Goal: Information Seeking & Learning: Learn about a topic

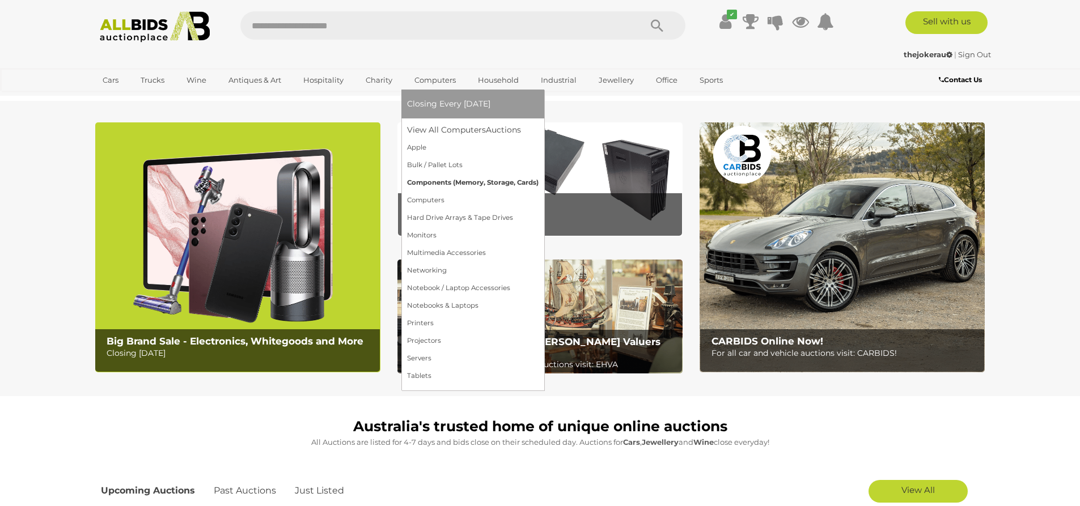
click at [477, 183] on link "Components (Memory, Storage, Cards)" at bounding box center [473, 183] width 132 height 18
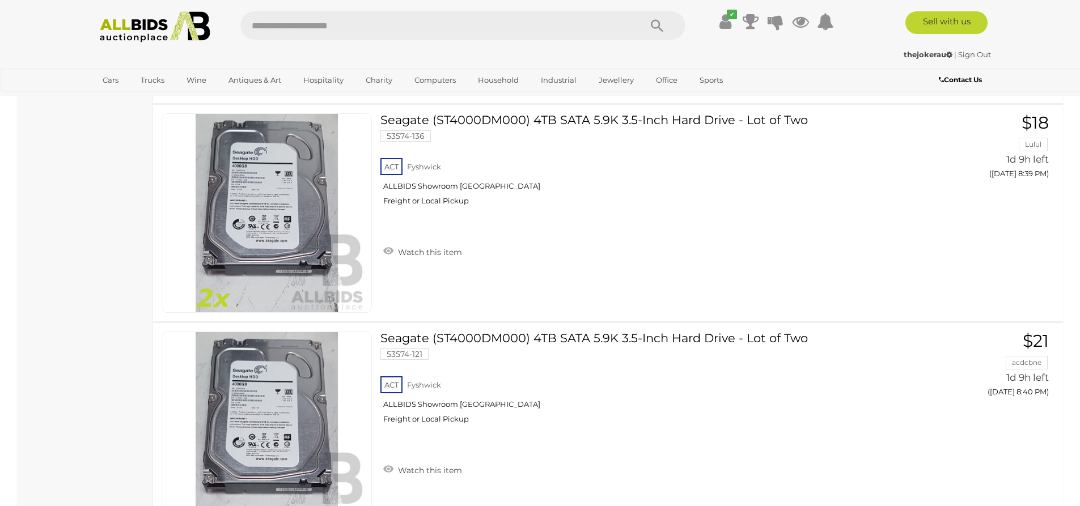
scroll to position [4081, 0]
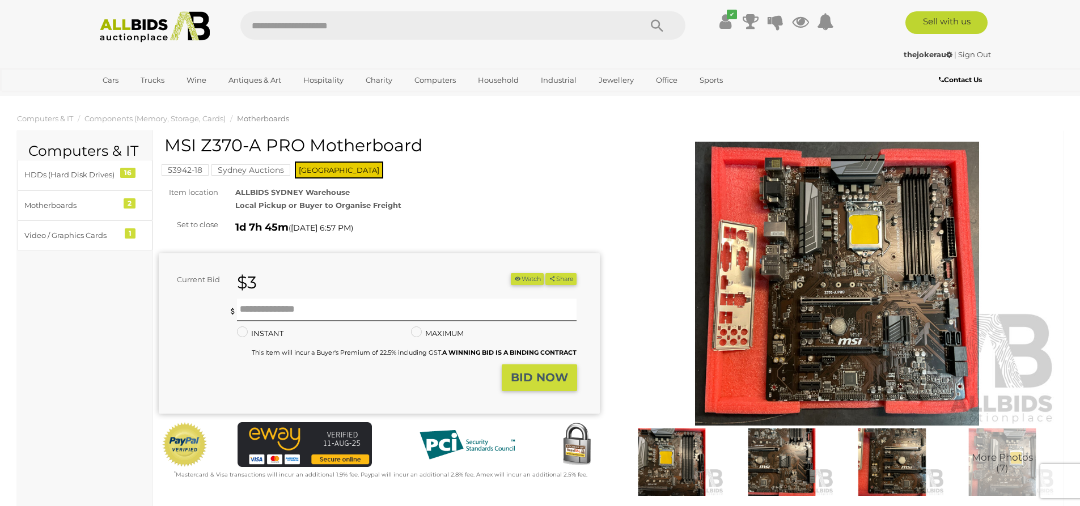
click at [819, 214] on img at bounding box center [837, 284] width 441 height 284
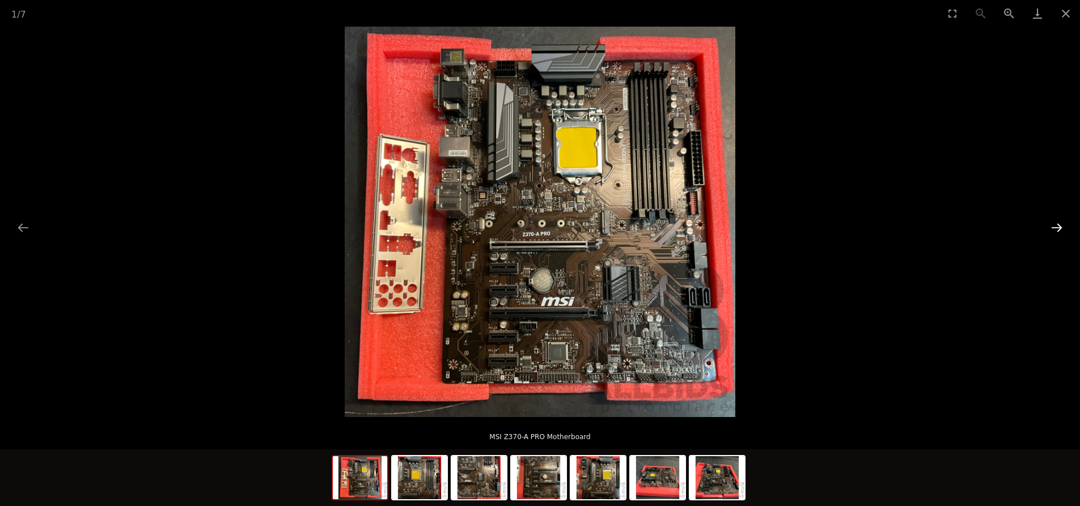
click at [1050, 229] on button "Next slide" at bounding box center [1057, 228] width 24 height 22
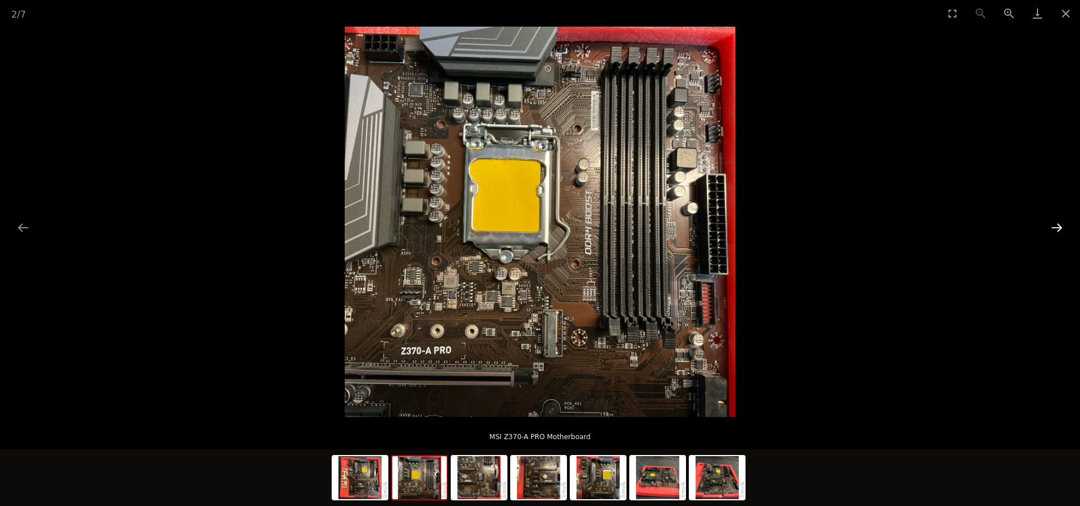
click at [1050, 229] on button "Next slide" at bounding box center [1057, 228] width 24 height 22
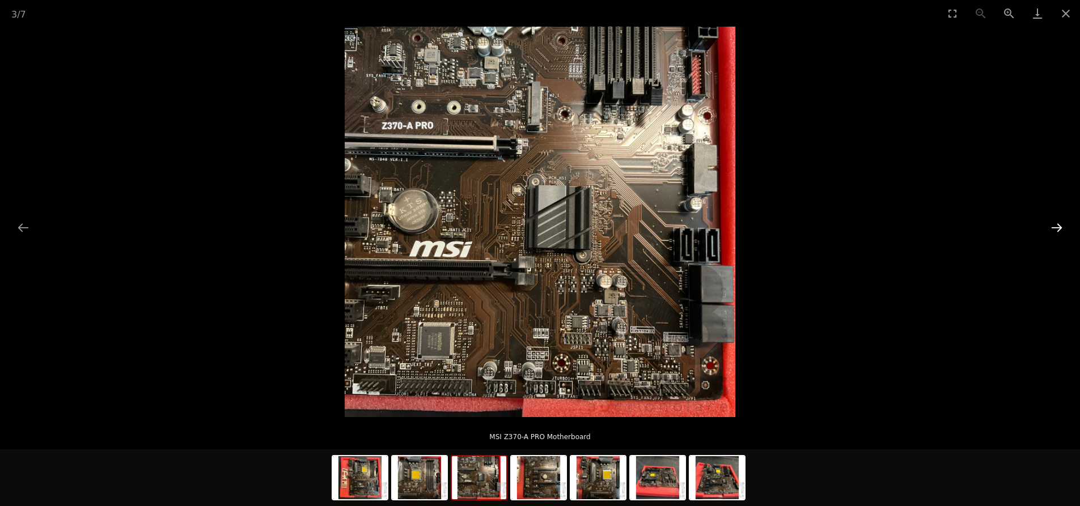
click at [1050, 229] on button "Next slide" at bounding box center [1057, 228] width 24 height 22
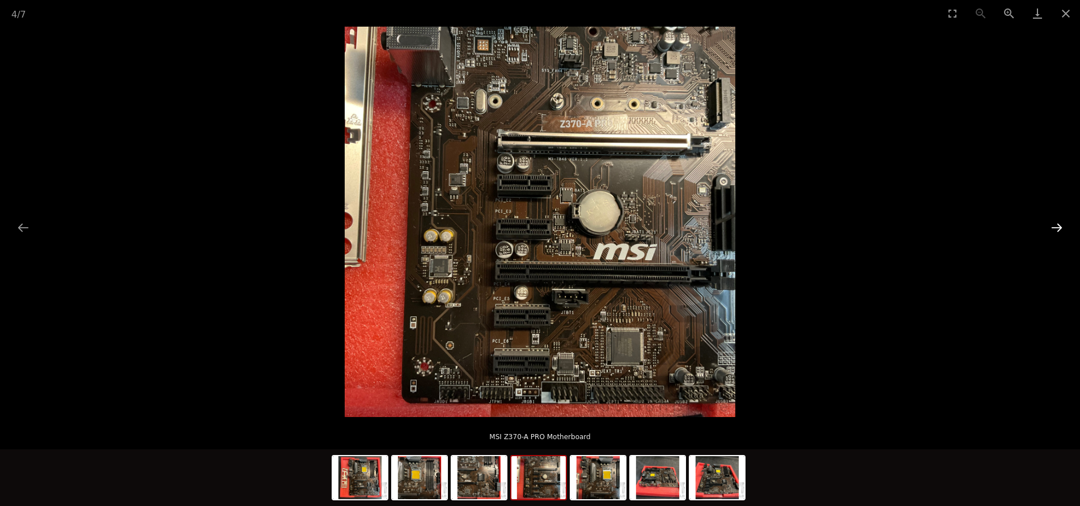
click at [1050, 229] on button "Next slide" at bounding box center [1057, 228] width 24 height 22
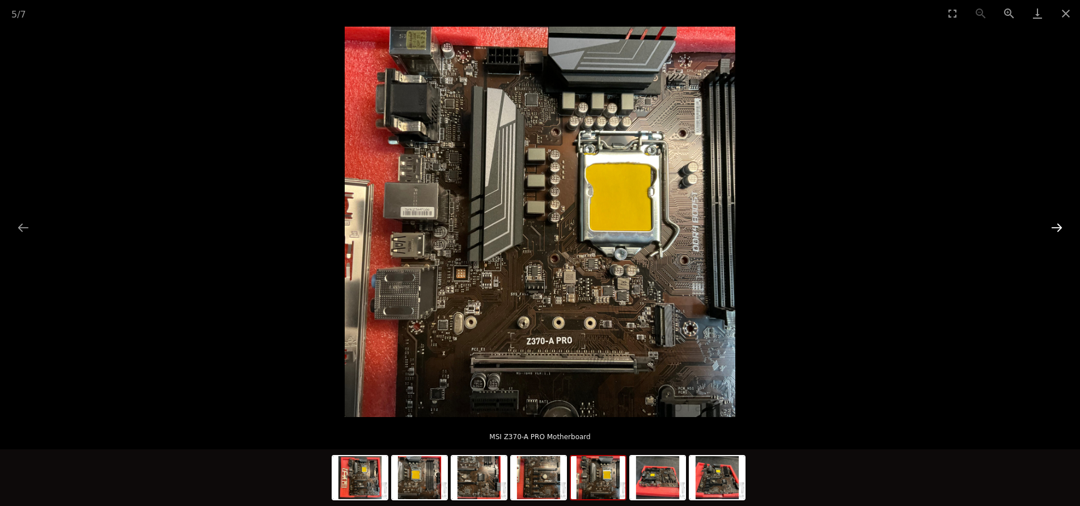
click at [1050, 229] on button "Next slide" at bounding box center [1057, 228] width 24 height 22
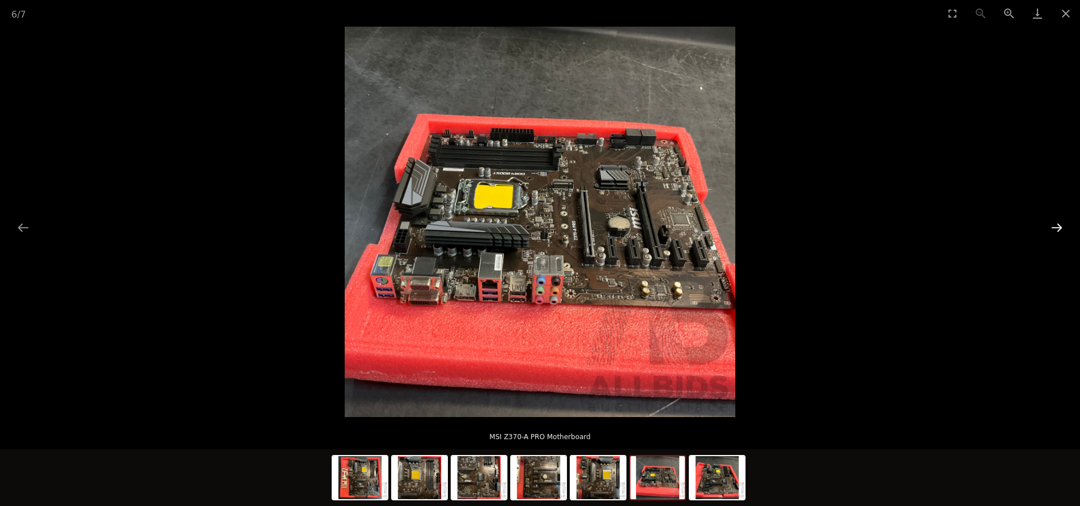
click at [1050, 229] on button "Next slide" at bounding box center [1057, 228] width 24 height 22
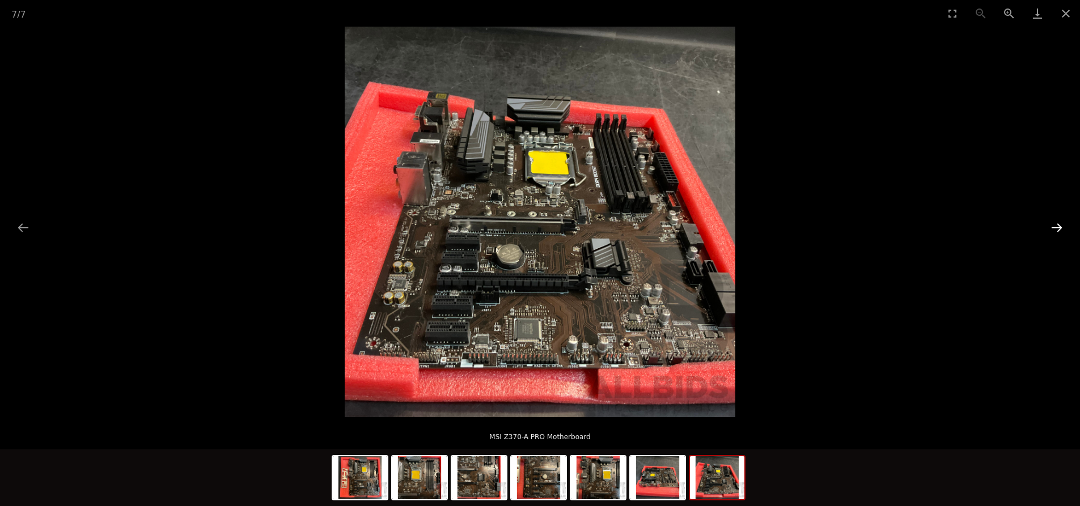
click at [1050, 229] on button "Next slide" at bounding box center [1057, 228] width 24 height 22
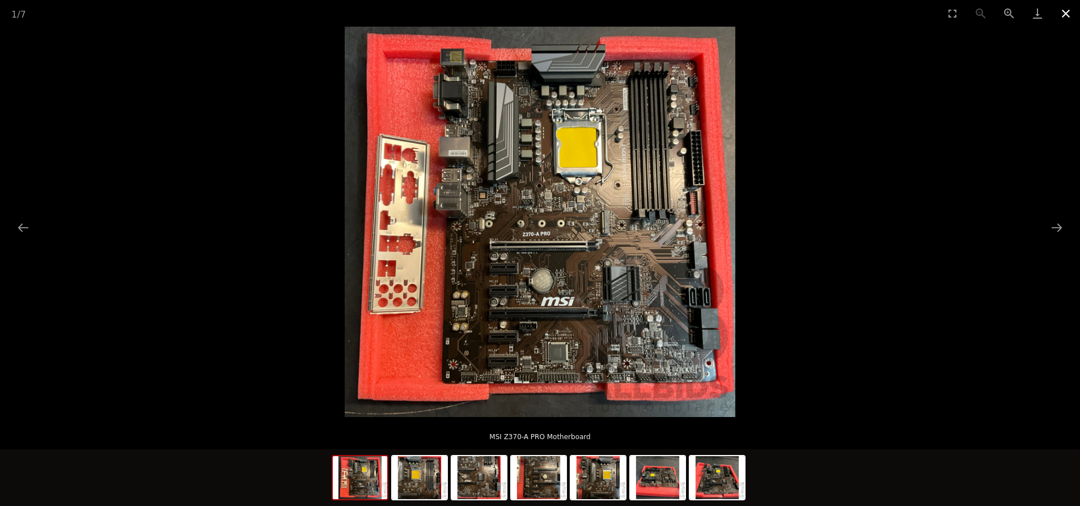
click at [1066, 13] on button "Close gallery" at bounding box center [1065, 13] width 28 height 27
